Goal: Information Seeking & Learning: Learn about a topic

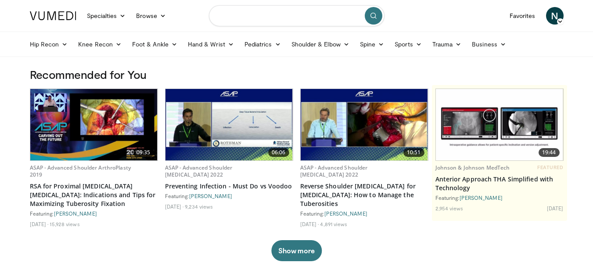
click at [290, 16] on input "Search topics, interventions" at bounding box center [297, 15] width 176 height 21
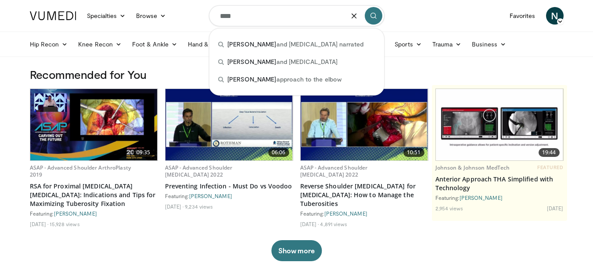
type input "****"
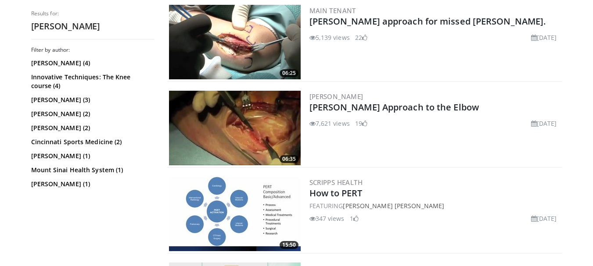
scroll to position [439, 0]
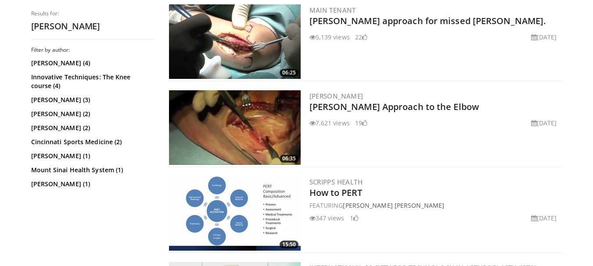
click at [261, 138] on img at bounding box center [235, 127] width 132 height 75
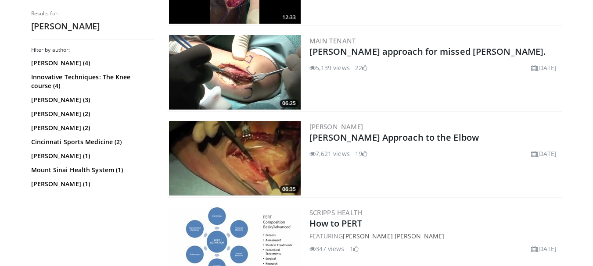
scroll to position [408, 0]
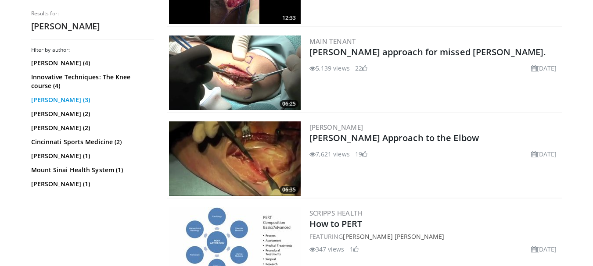
click at [57, 100] on link "Boyd Goldie (3)" at bounding box center [91, 100] width 121 height 9
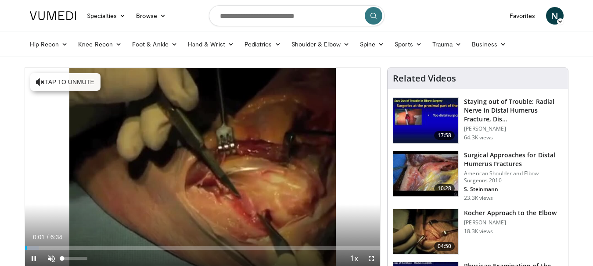
drag, startPoint x: 73, startPoint y: 256, endPoint x: 91, endPoint y: 256, distance: 17.6
click at [75, 256] on div "46%" at bounding box center [75, 259] width 31 height 18
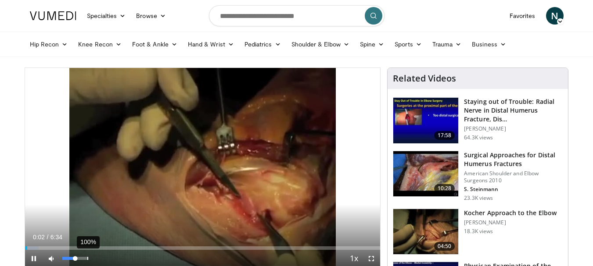
click at [87, 256] on div "100%" at bounding box center [75, 259] width 31 height 18
drag, startPoint x: 79, startPoint y: 261, endPoint x: 83, endPoint y: 261, distance: 4.8
click at [83, 261] on div "82%" at bounding box center [75, 259] width 31 height 18
click at [75, 259] on div "51%" at bounding box center [74, 258] width 25 height 3
click at [73, 248] on div "0:53" at bounding box center [73, 249] width 1 height 4
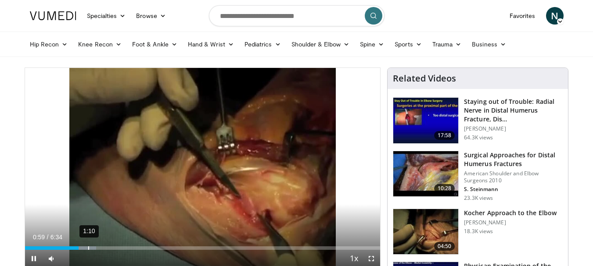
click at [87, 248] on div "Loaded : 20.02% 1:10 0:59" at bounding box center [202, 249] width 355 height 4
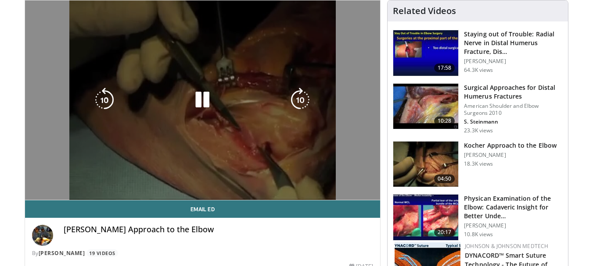
scroll to position [88, 0]
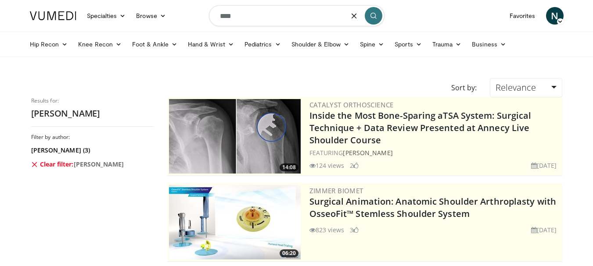
drag, startPoint x: 239, startPoint y: 14, endPoint x: 206, endPoint y: 19, distance: 32.8
click at [206, 19] on nav "Specialties Adult & Family Medicine Allergy, [MEDICAL_DATA], Immunology Anesthe…" at bounding box center [297, 16] width 544 height 32
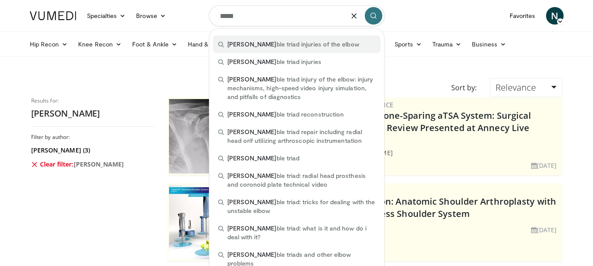
click at [259, 52] on div "[PERSON_NAME] ble triad injuries of the elbow" at bounding box center [297, 45] width 168 height 18
type input "**********"
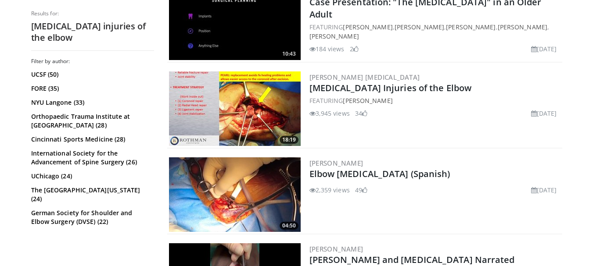
scroll to position [307, 0]
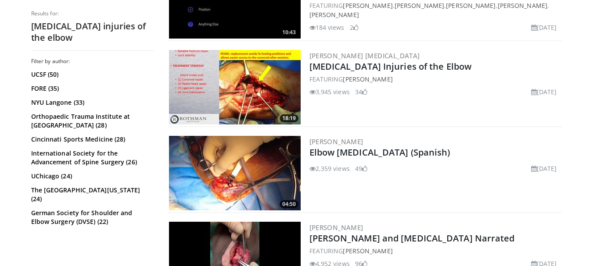
click at [252, 183] on img at bounding box center [235, 173] width 132 height 75
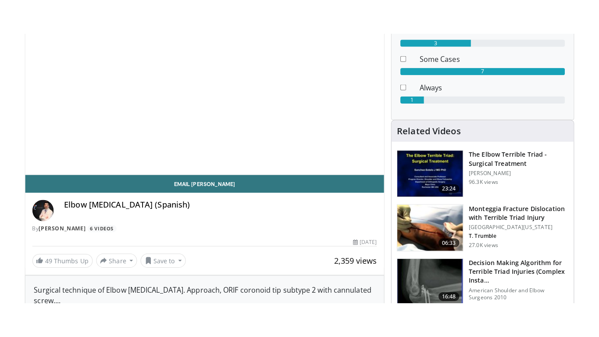
scroll to position [132, 0]
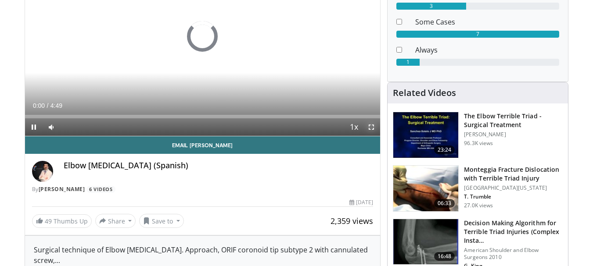
click at [378, 123] on span "Video Player" at bounding box center [371, 127] width 18 height 18
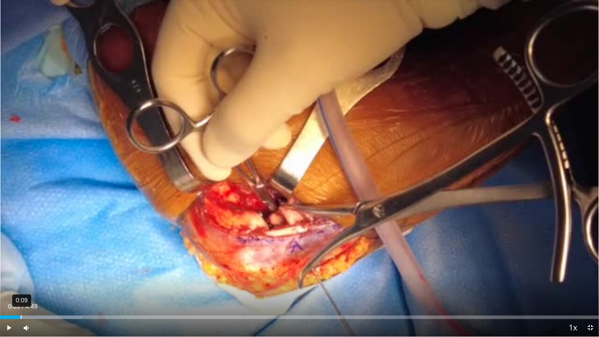
click at [21, 266] on div "Loaded : 13.69% 0:09 0:09" at bounding box center [299, 318] width 599 height 4
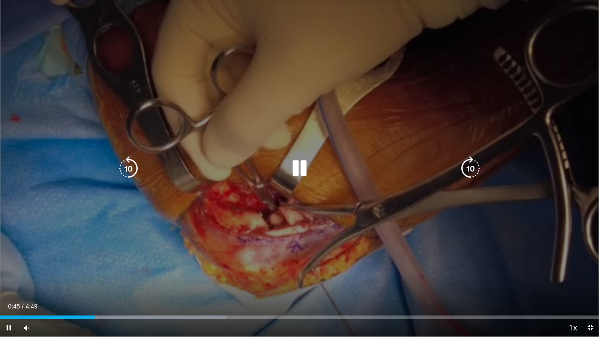
click at [298, 170] on icon "Video Player" at bounding box center [299, 168] width 25 height 25
click at [298, 169] on icon "Video Player" at bounding box center [299, 168] width 25 height 25
click at [304, 176] on icon "Video Player" at bounding box center [299, 168] width 25 height 25
click at [296, 154] on div "10 seconds Tap to unmute" at bounding box center [299, 168] width 599 height 337
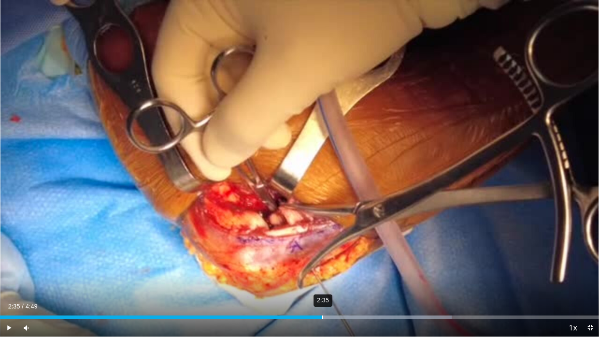
click at [323, 266] on div "Loaded : 75.37% 2:35 2:30" at bounding box center [299, 315] width 599 height 8
click at [395, 266] on div "3:10" at bounding box center [395, 318] width 1 height 4
click at [438, 266] on div "3:31" at bounding box center [438, 318] width 1 height 4
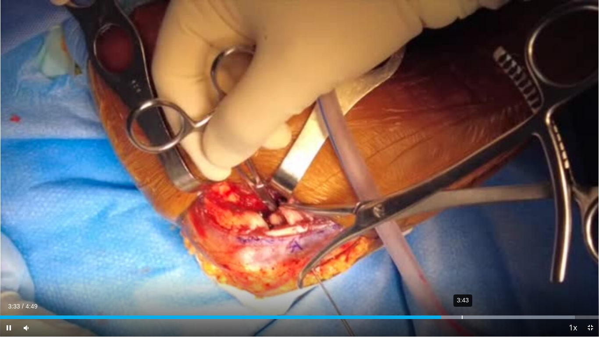
click at [462, 266] on div "Loaded : 95.94% 3:43 3:33" at bounding box center [299, 315] width 599 height 8
click at [514, 266] on div "Loaded : 100.00% 4:07 4:02" at bounding box center [299, 315] width 599 height 8
click at [591, 266] on span "Video Player" at bounding box center [591, 328] width 18 height 18
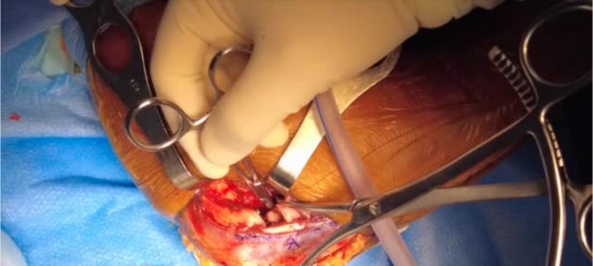
scroll to position [332, 0]
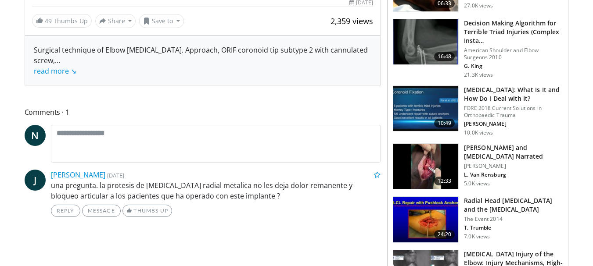
click at [420, 158] on img at bounding box center [425, 167] width 65 height 46
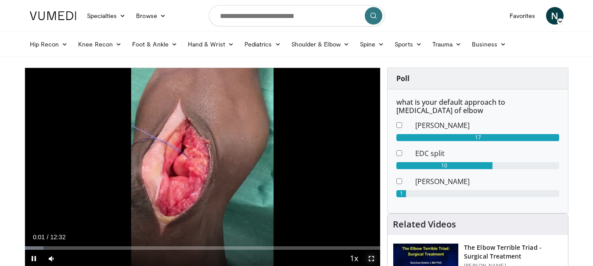
click at [376, 255] on span "Video Player" at bounding box center [371, 259] width 18 height 18
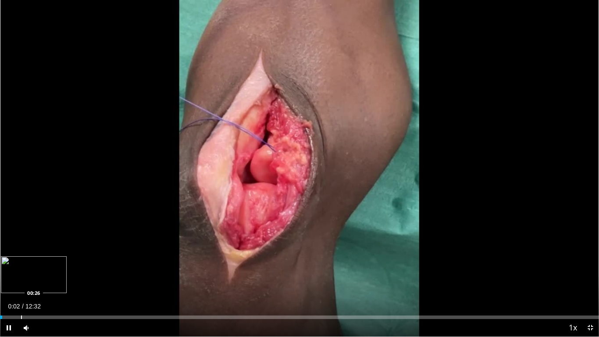
click at [21, 266] on div "Loaded : 0.00% 00:02 00:26" at bounding box center [299, 315] width 599 height 8
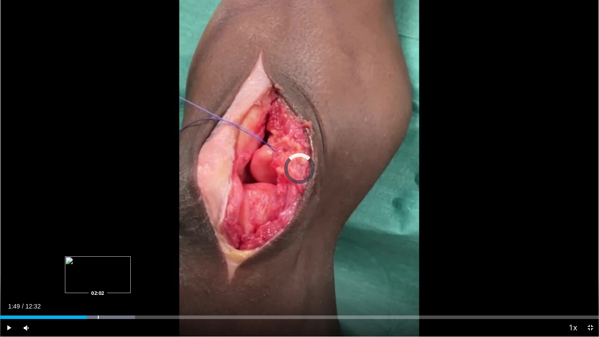
click at [98, 266] on div "Progress Bar" at bounding box center [98, 318] width 1 height 4
click at [107, 266] on div "Loaded : 25.20% 02:08 02:14" at bounding box center [299, 315] width 599 height 8
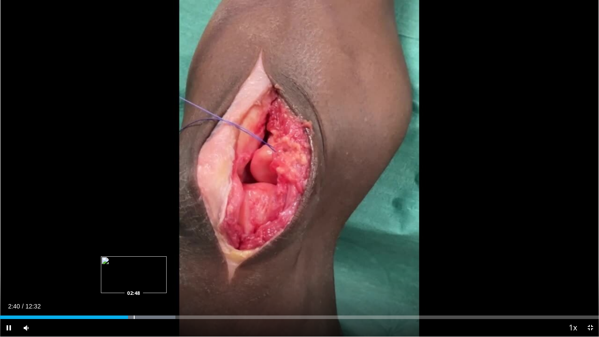
click at [135, 266] on div "Progress Bar" at bounding box center [134, 318] width 1 height 4
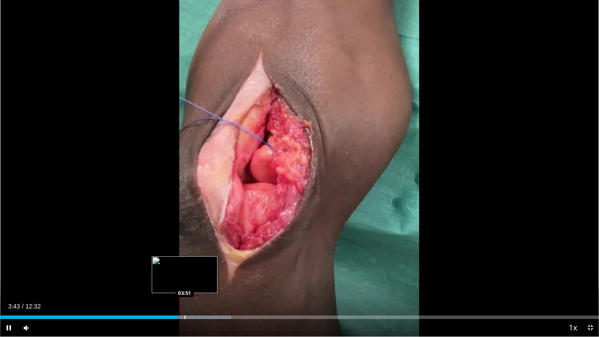
click at [185, 266] on div "Loaded : 38.47% 03:43 03:51" at bounding box center [299, 315] width 599 height 8
click at [194, 266] on div "Loaded : 39.79% 03:57 04:04" at bounding box center [299, 315] width 599 height 8
click at [201, 266] on div "Loaded : 41.12% 04:12 04:12" at bounding box center [299, 315] width 599 height 8
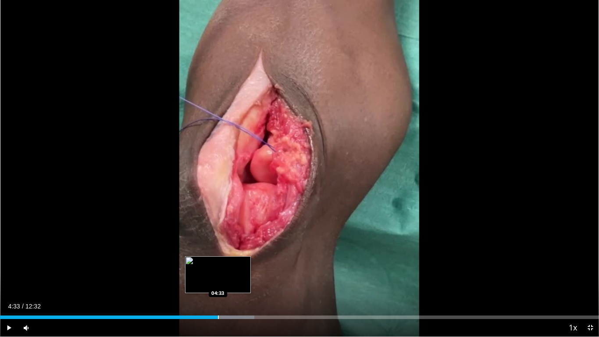
click at [218, 266] on div "Loaded : 42.45% 04:33 04:33" at bounding box center [299, 315] width 599 height 8
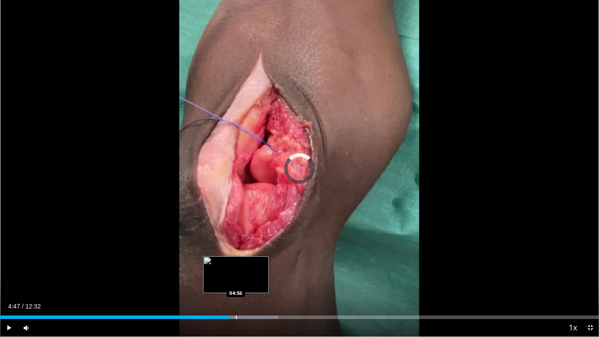
click at [236, 266] on div "Loaded : 46.43% 04:47 04:56" at bounding box center [299, 315] width 599 height 8
click at [256, 266] on div "Loaded : 49.08% 05:03 05:21" at bounding box center [299, 315] width 599 height 8
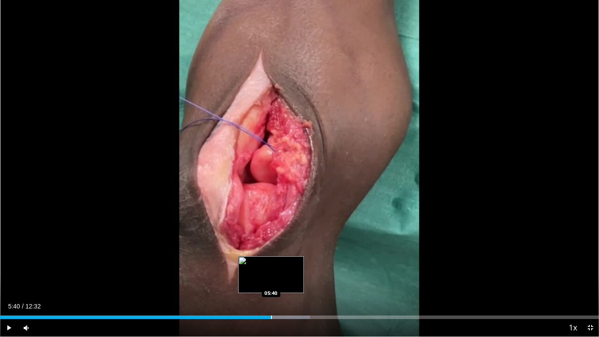
click at [271, 266] on div "Progress Bar" at bounding box center [271, 318] width 1 height 4
click at [284, 266] on div "Loaded : 54.39% 05:41 05:53" at bounding box center [299, 315] width 599 height 8
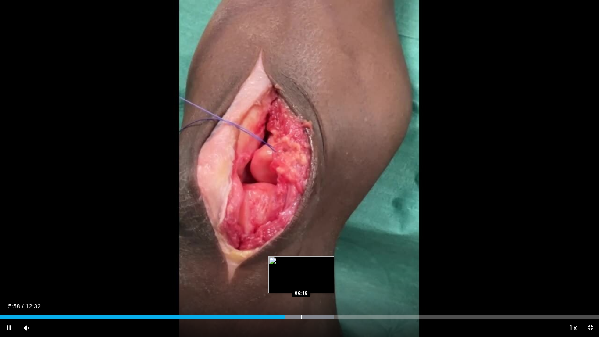
click at [301, 266] on div "Loaded : 55.71% 05:58 06:18" at bounding box center [299, 315] width 599 height 8
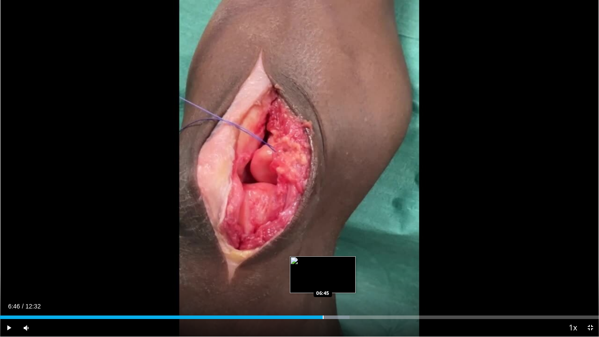
click at [324, 266] on div "Loaded : 58.37% 06:46 06:45" at bounding box center [299, 315] width 599 height 8
click at [345, 266] on div "Loaded : 61.18% 06:47 07:10" at bounding box center [299, 315] width 599 height 8
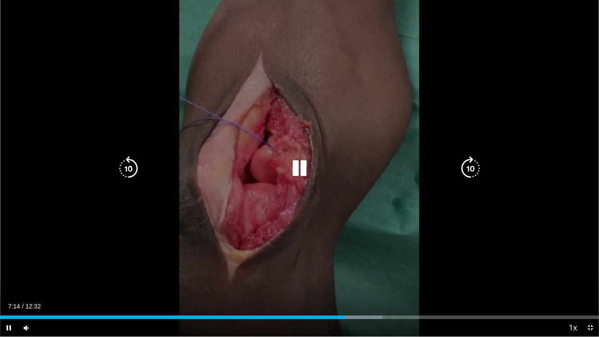
drag, startPoint x: 362, startPoint y: 313, endPoint x: 377, endPoint y: 315, distance: 15.5
click at [363, 266] on div "Loaded : 63.84% 07:14 07:34" at bounding box center [299, 315] width 599 height 8
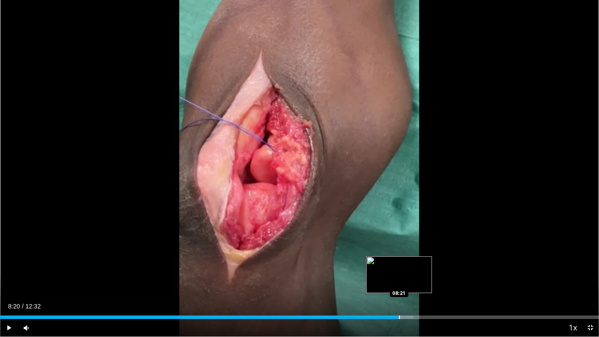
click at [398, 266] on div "Progress Bar" at bounding box center [377, 318] width 74 height 4
click at [425, 266] on div "Progress Bar" at bounding box center [425, 318] width 1 height 4
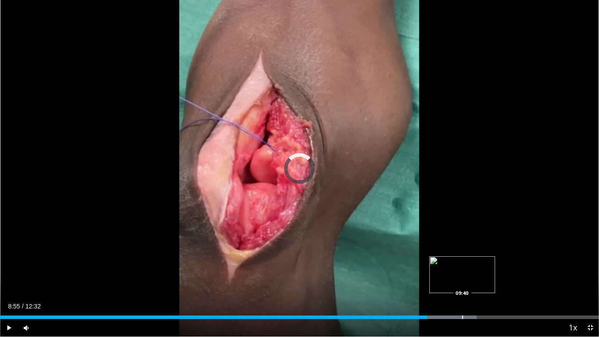
click at [461, 266] on div "Loaded : 79.59% 08:56 09:40" at bounding box center [299, 318] width 599 height 4
click at [489, 266] on div "Progress Bar" at bounding box center [489, 318] width 1 height 4
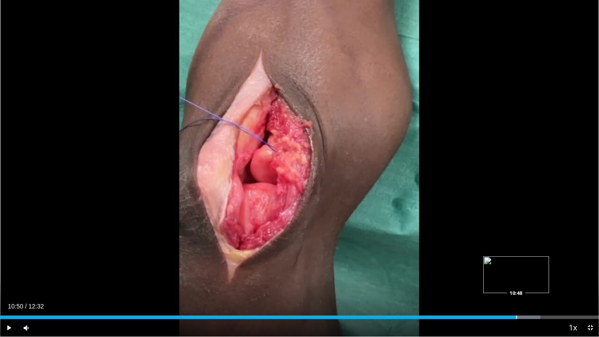
click at [518, 266] on div "Loaded : 90.21% 10:50 10:48" at bounding box center [299, 315] width 599 height 8
click at [529, 266] on div "Loaded : 93.11% 11:04 11:04" at bounding box center [299, 315] width 599 height 8
click at [574, 266] on div "Loaded : 96.84% 12:00 12:00" at bounding box center [299, 315] width 599 height 8
click at [592, 266] on span "Video Player" at bounding box center [591, 328] width 18 height 18
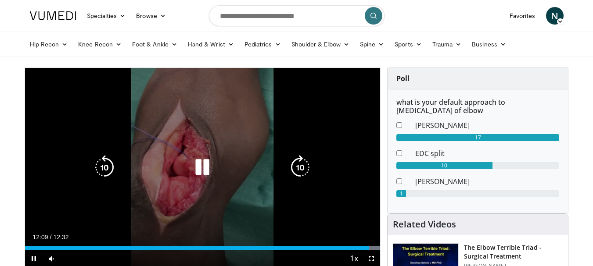
click at [197, 163] on icon "Video Player" at bounding box center [202, 167] width 25 height 25
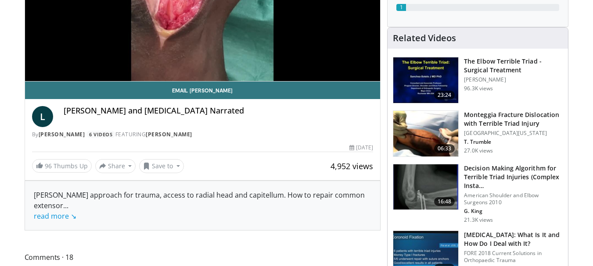
scroll to position [176, 0]
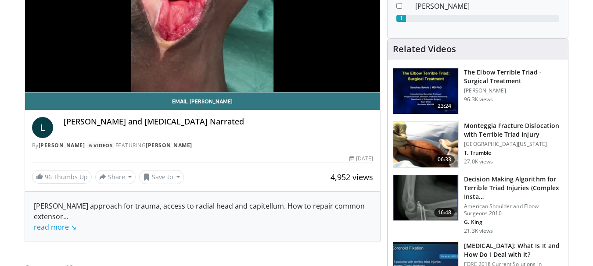
click at [413, 132] on img at bounding box center [425, 145] width 65 height 46
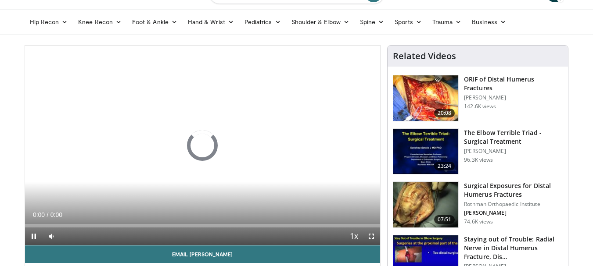
scroll to position [44, 0]
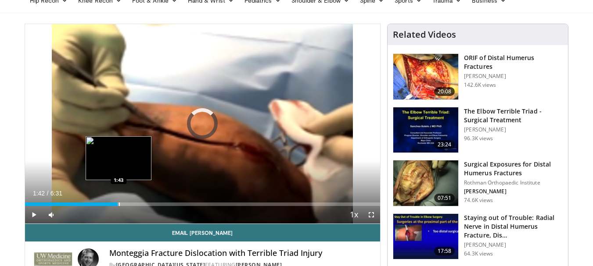
click at [118, 201] on div "Loaded : 7.66% 1:42 1:43" at bounding box center [202, 202] width 355 height 8
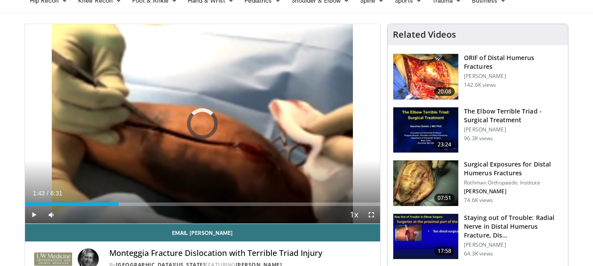
drag, startPoint x: 140, startPoint y: 202, endPoint x: 229, endPoint y: 196, distance: 89.3
click at [151, 200] on div "Loaded : 33.20% 2:06 2:06" at bounding box center [202, 202] width 355 height 8
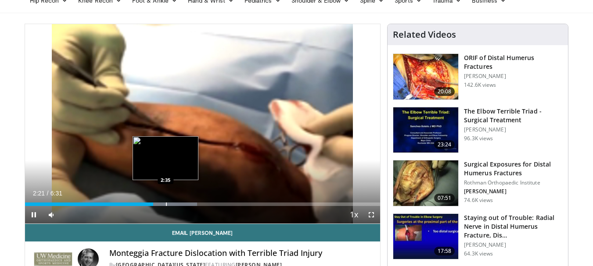
click at [165, 200] on div "Loaded : 48.52% 2:21 2:35" at bounding box center [202, 202] width 355 height 8
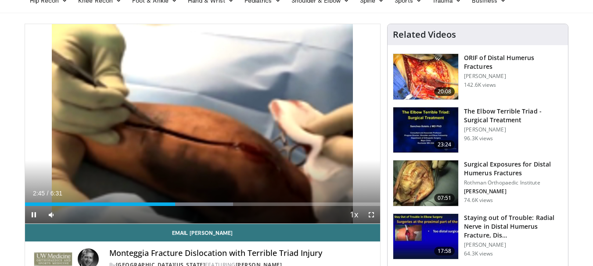
click at [138, 208] on div "Current Time 2:45 / Duration 6:31 Pause Skip Backward Skip Forward Mute Loaded …" at bounding box center [202, 215] width 355 height 18
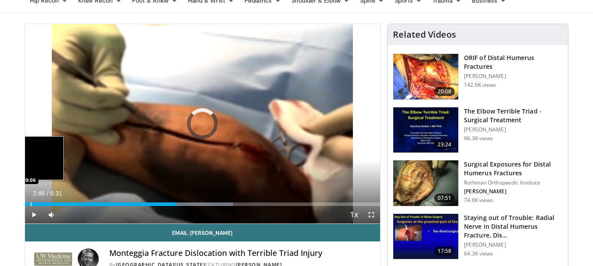
click at [31, 205] on div "Progress Bar" at bounding box center [31, 205] width 1 height 4
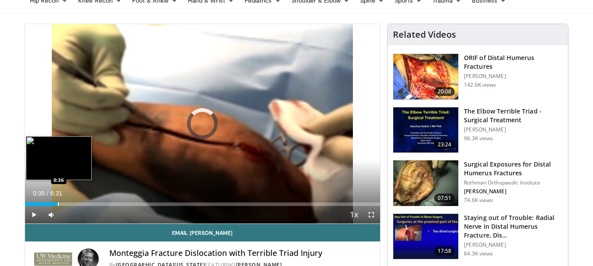
click at [58, 204] on div "Progress Bar" at bounding box center [58, 205] width 1 height 4
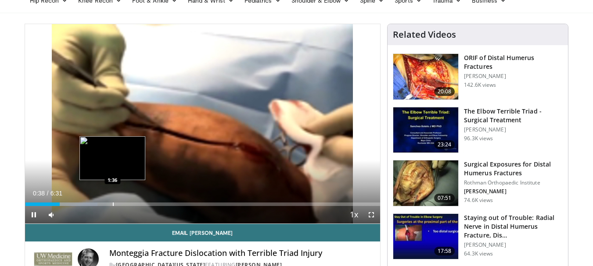
click at [113, 205] on div "Progress Bar" at bounding box center [113, 205] width 1 height 4
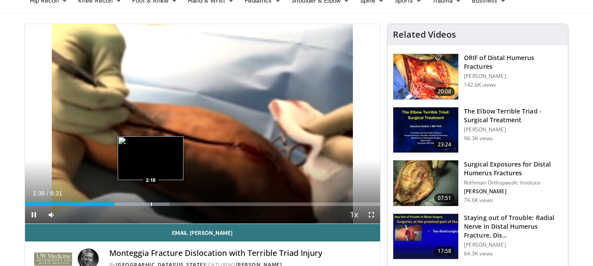
click at [151, 203] on div "Progress Bar" at bounding box center [151, 205] width 1 height 4
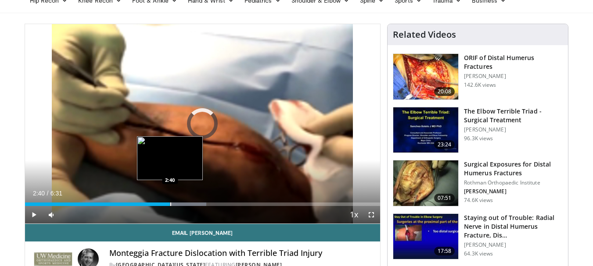
click at [170, 201] on div "Loaded : 51.07% 2:40 2:40" at bounding box center [202, 202] width 355 height 8
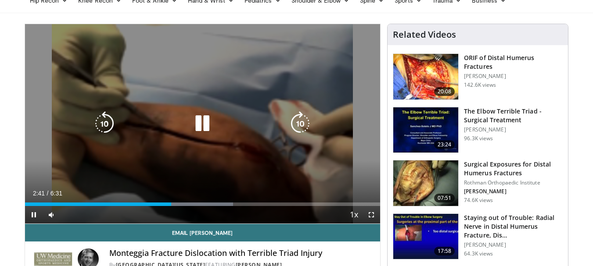
click at [197, 201] on div "Loaded : 58.57% 2:41 2:40" at bounding box center [202, 202] width 355 height 8
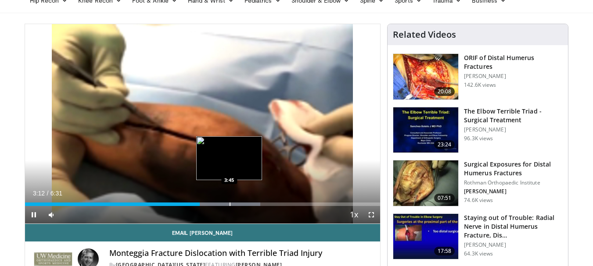
click at [230, 204] on div "Progress Bar" at bounding box center [230, 205] width 1 height 4
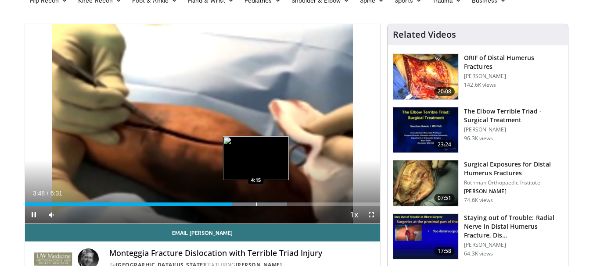
click at [256, 202] on div "Loaded : 73.85% 3:48 4:15" at bounding box center [202, 202] width 355 height 8
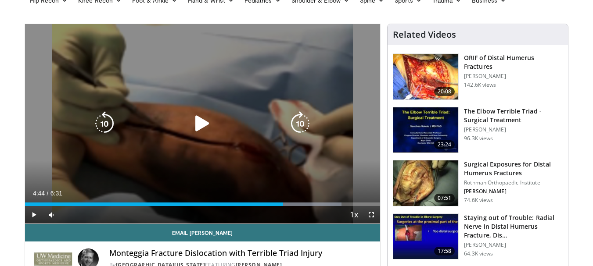
click at [201, 122] on icon "Video Player" at bounding box center [202, 123] width 25 height 25
click at [212, 126] on icon "Video Player" at bounding box center [202, 123] width 25 height 25
click at [215, 142] on div "10 seconds Tap to unmute" at bounding box center [202, 124] width 355 height 200
click at [209, 120] on icon "Video Player" at bounding box center [202, 123] width 25 height 25
